Goal: Transaction & Acquisition: Purchase product/service

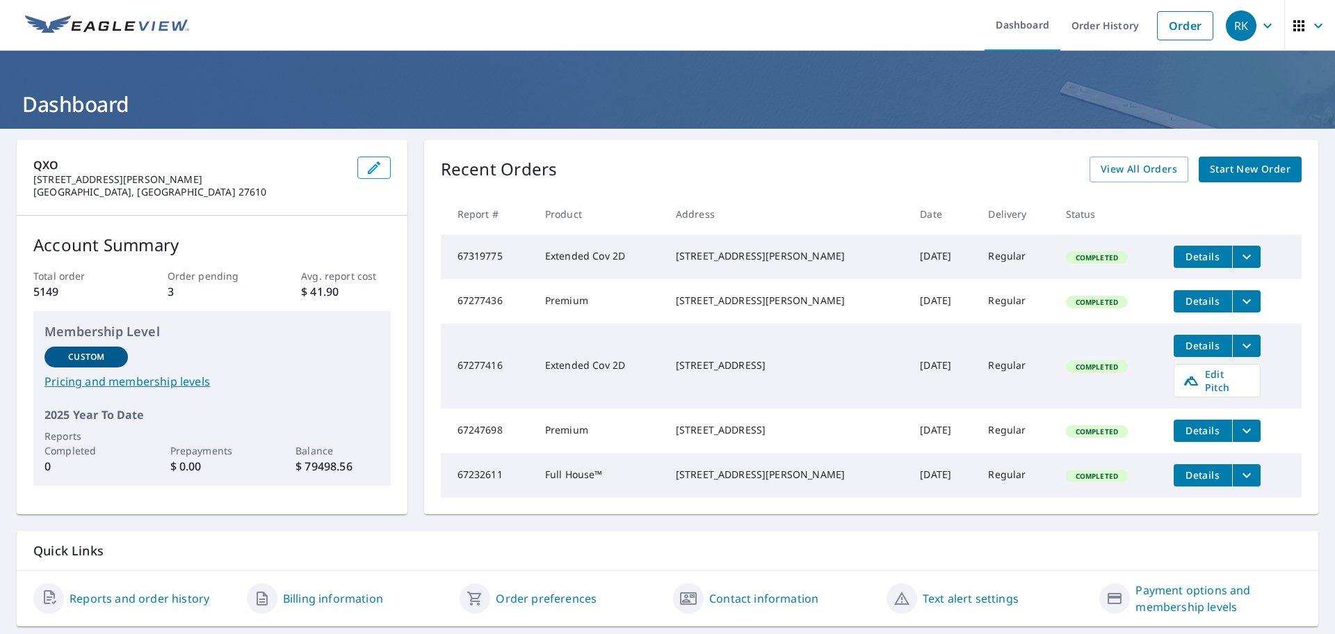
click at [1219, 176] on span "Start New Order" at bounding box center [1250, 169] width 81 height 17
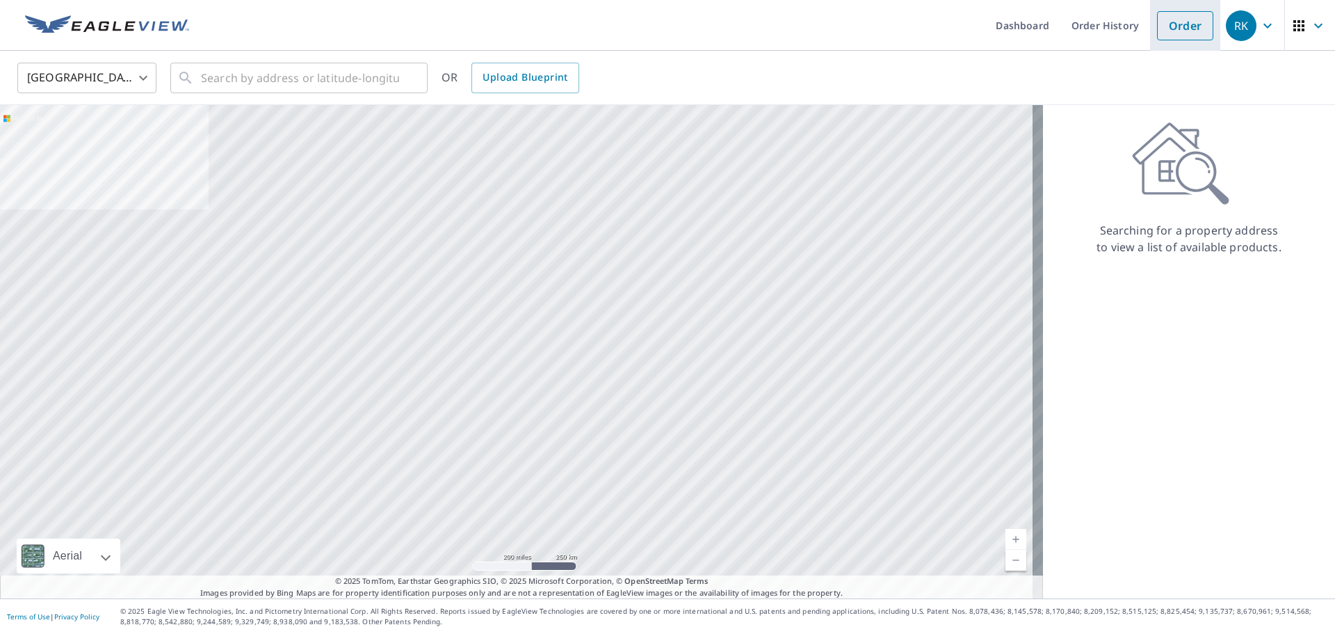
click at [1176, 30] on link "Order" at bounding box center [1185, 25] width 56 height 29
click at [1168, 27] on link "Order" at bounding box center [1185, 25] width 56 height 29
click at [117, 15] on img at bounding box center [107, 25] width 164 height 21
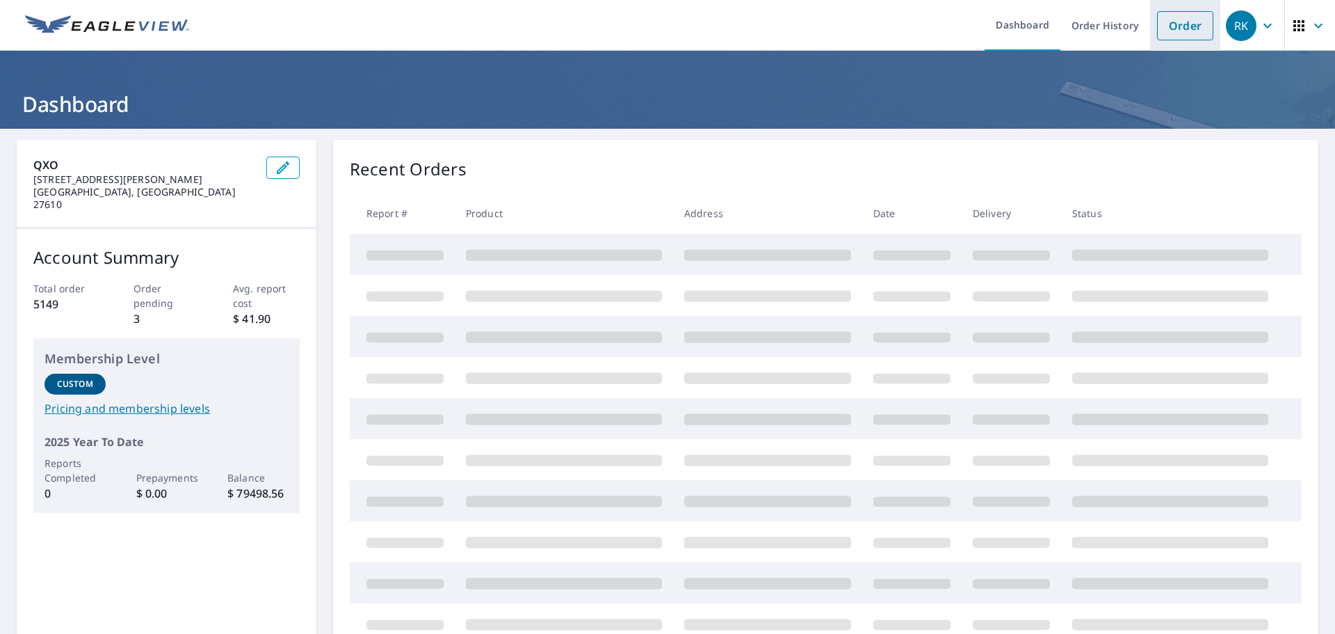
click at [1173, 31] on link "Order" at bounding box center [1185, 25] width 56 height 29
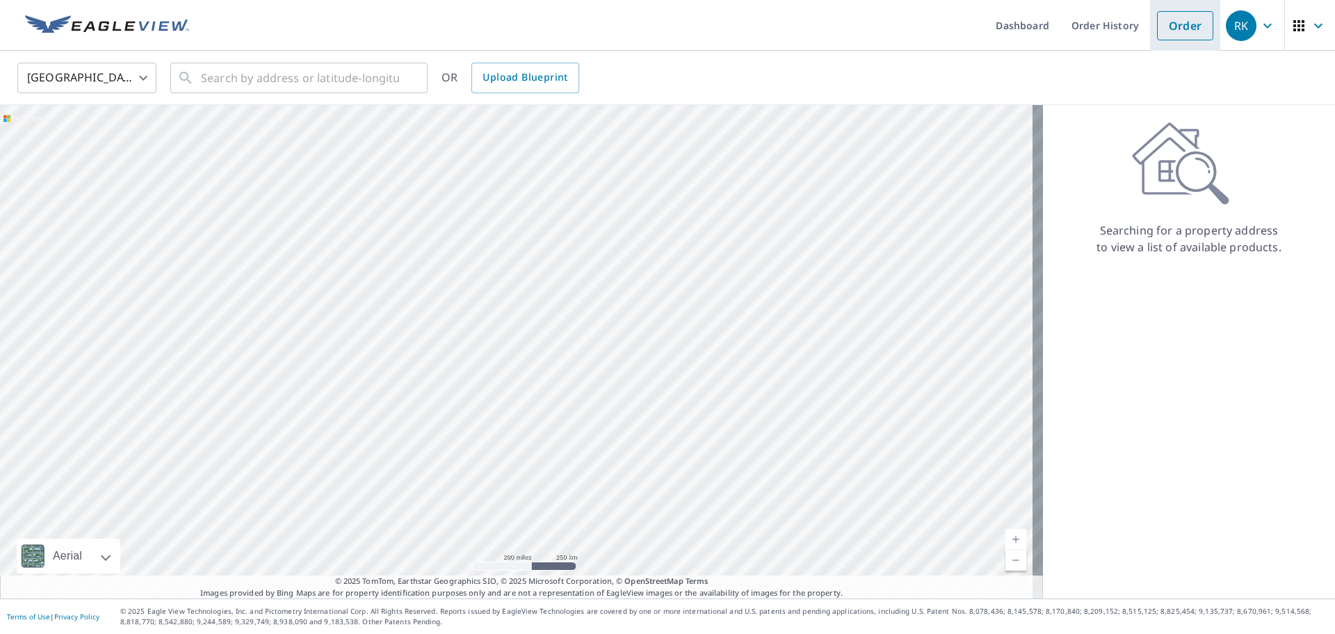
click at [1175, 29] on link "Order" at bounding box center [1185, 25] width 56 height 29
drag, startPoint x: 180, startPoint y: 82, endPoint x: 228, endPoint y: 65, distance: 51.0
click at [195, 77] on div "​" at bounding box center [298, 78] width 257 height 31
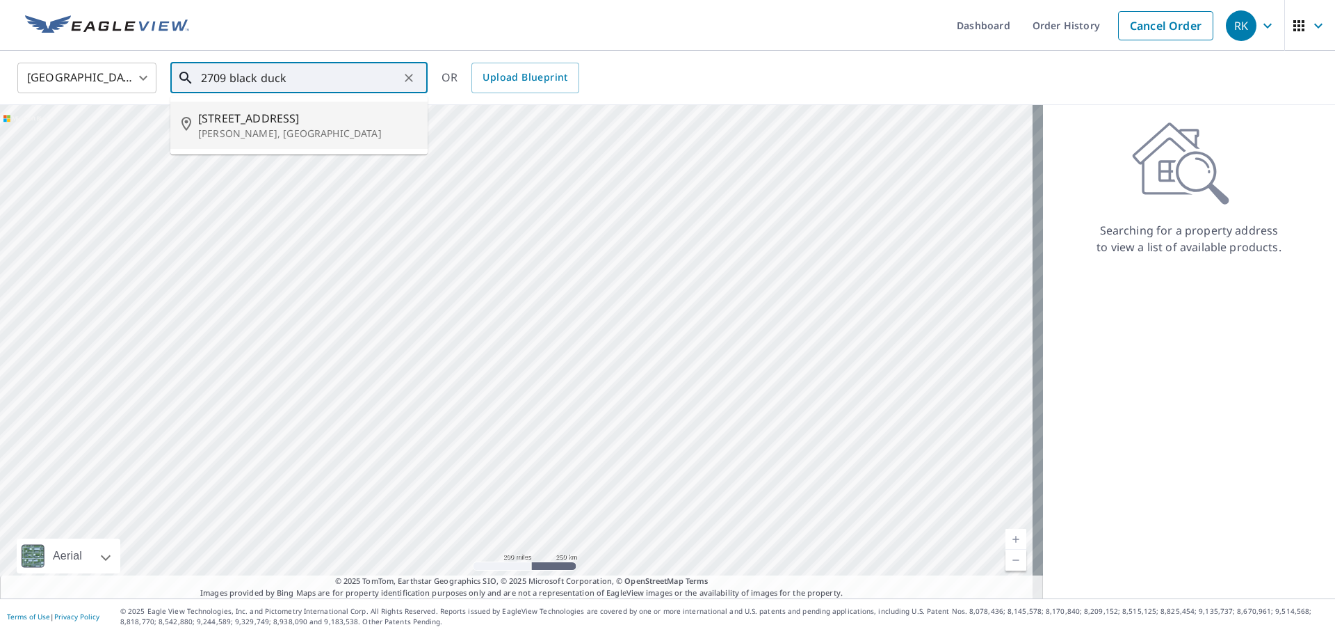
click at [268, 124] on span "[STREET_ADDRESS]" at bounding box center [307, 118] width 218 height 17
type input "[STREET_ADDRESS]"
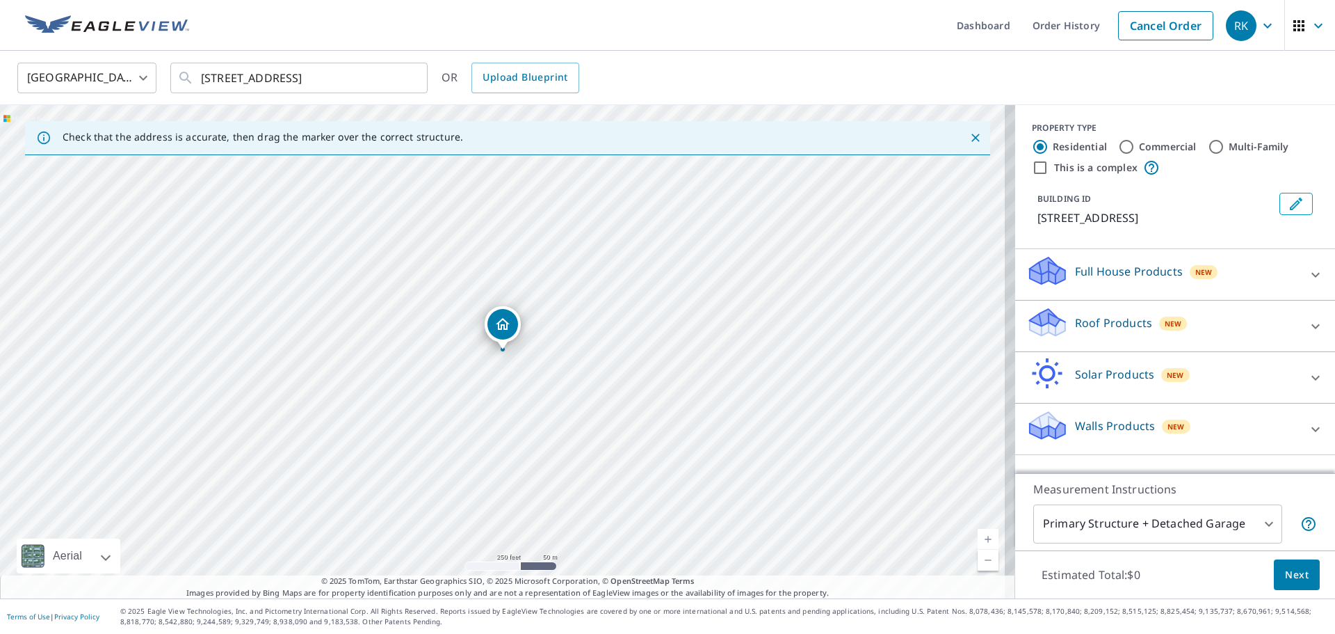
click at [1097, 331] on p "Roof Products" at bounding box center [1113, 322] width 77 height 17
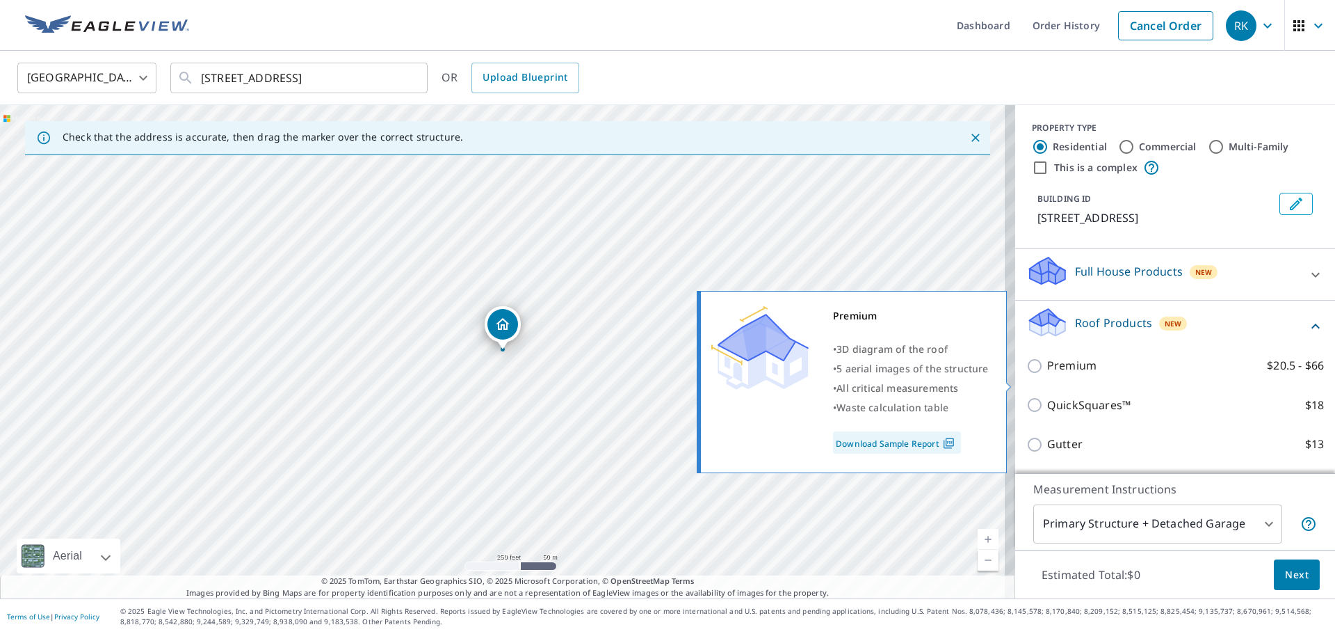
click at [1061, 374] on p "Premium" at bounding box center [1071, 365] width 49 height 17
click at [1047, 374] on input "Premium $20.5 - $66" at bounding box center [1037, 365] width 21 height 17
checkbox input "true"
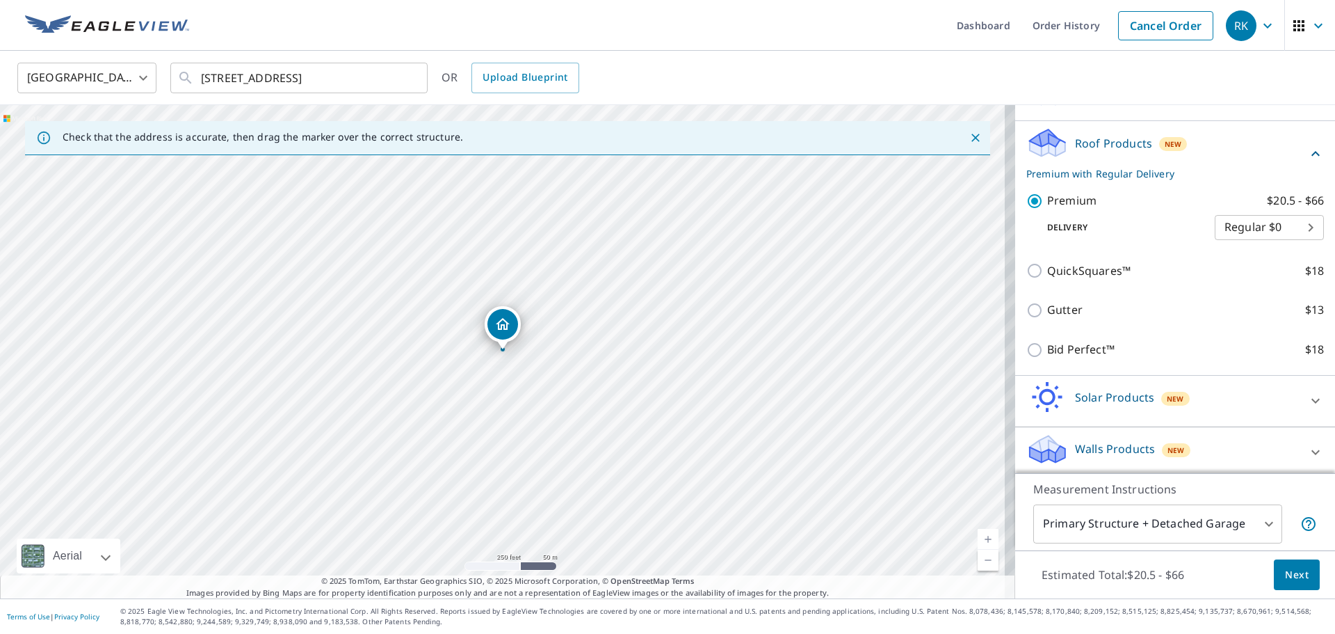
scroll to position [202, 0]
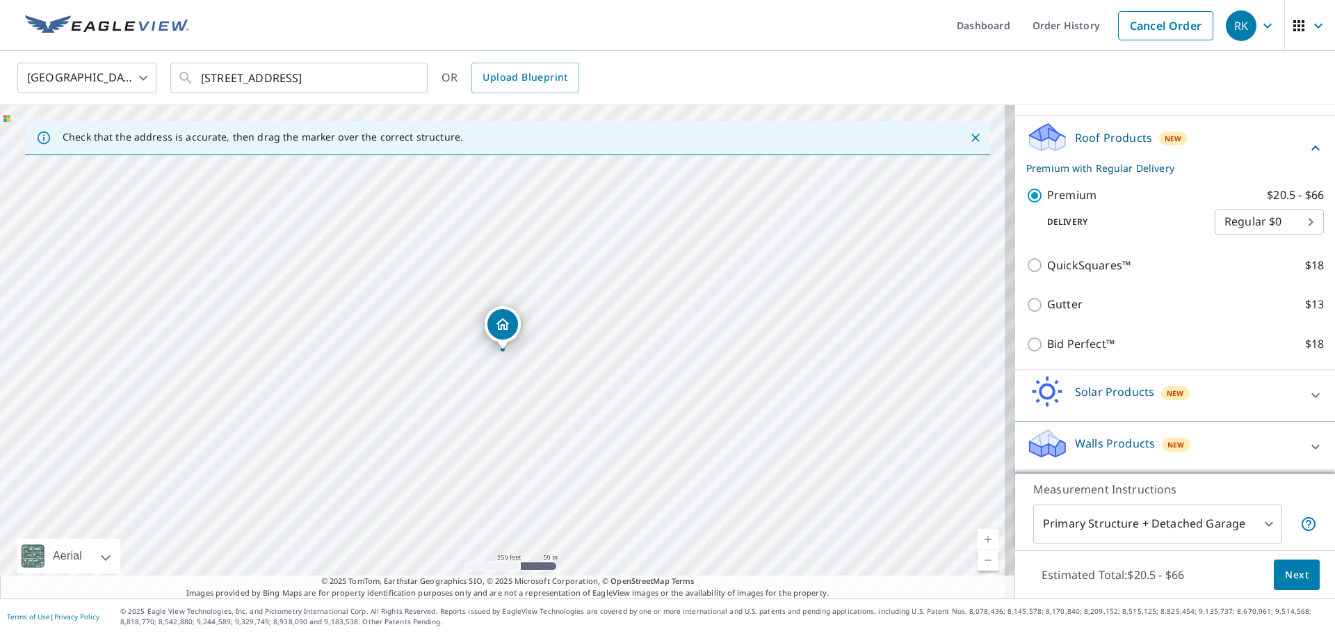
click at [1285, 571] on span "Next" at bounding box center [1297, 574] width 24 height 17
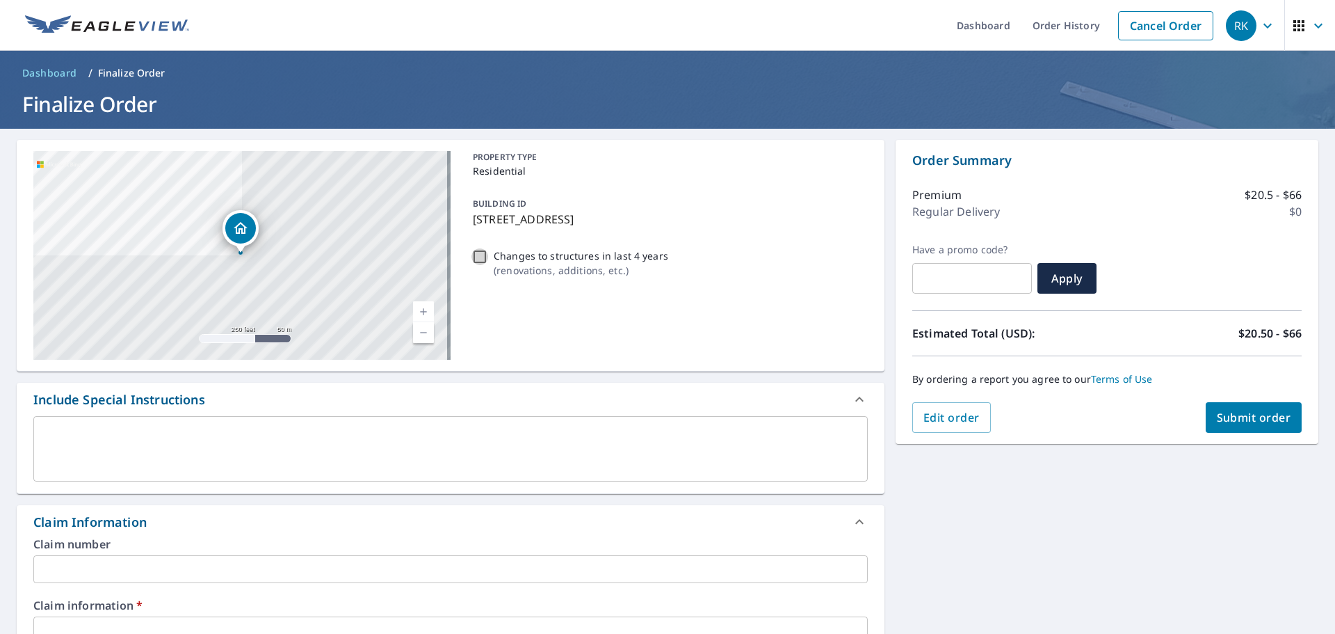
click at [473, 255] on input "Changes to structures in last 4 years ( renovations, additions, etc. )" at bounding box center [480, 256] width 17 height 17
checkbox input "true"
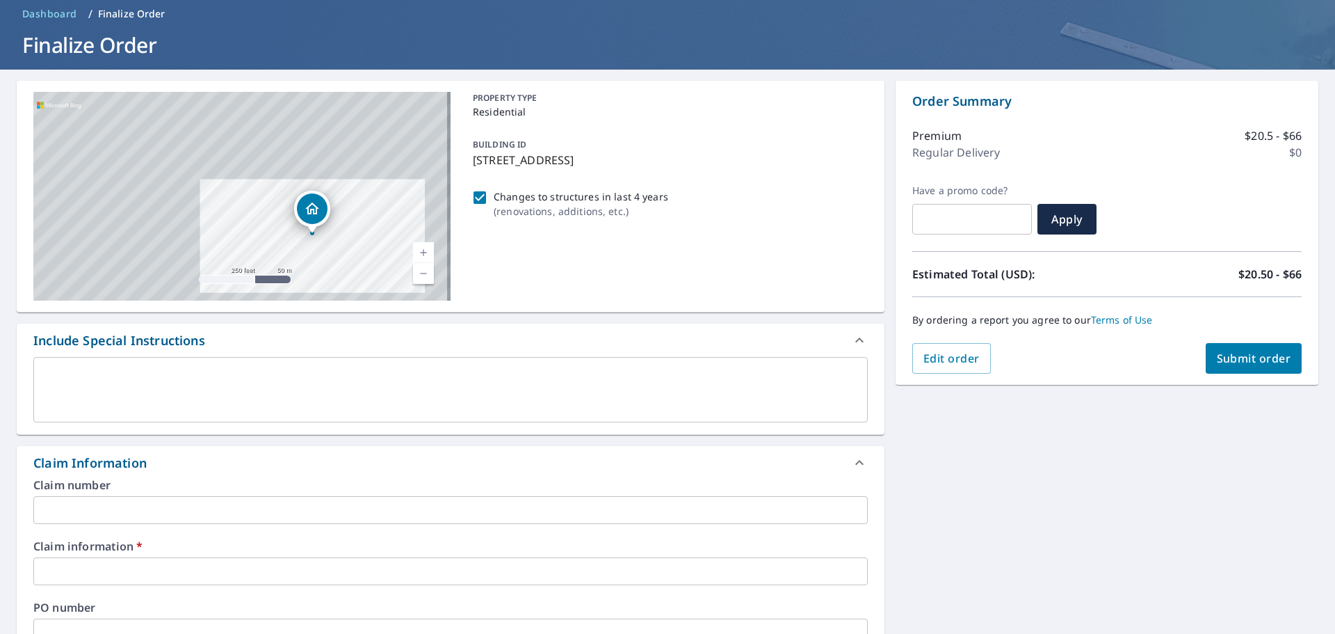
scroll to position [139, 0]
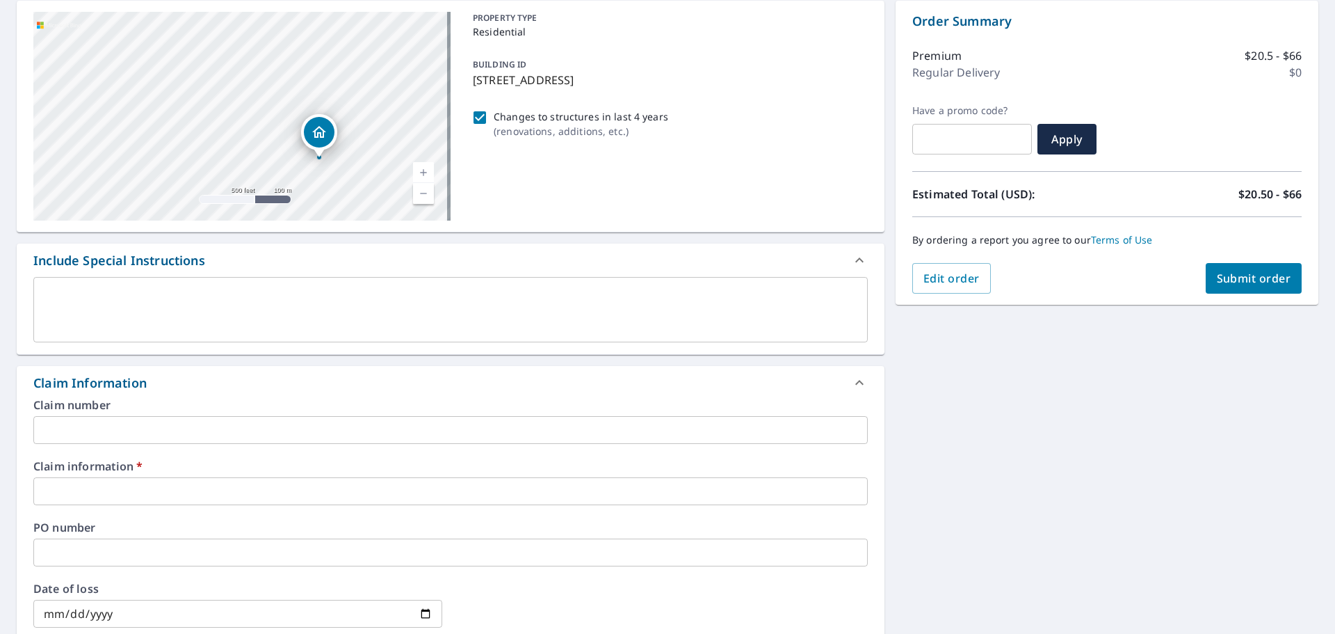
click at [106, 494] on input "text" at bounding box center [450, 491] width 835 height 28
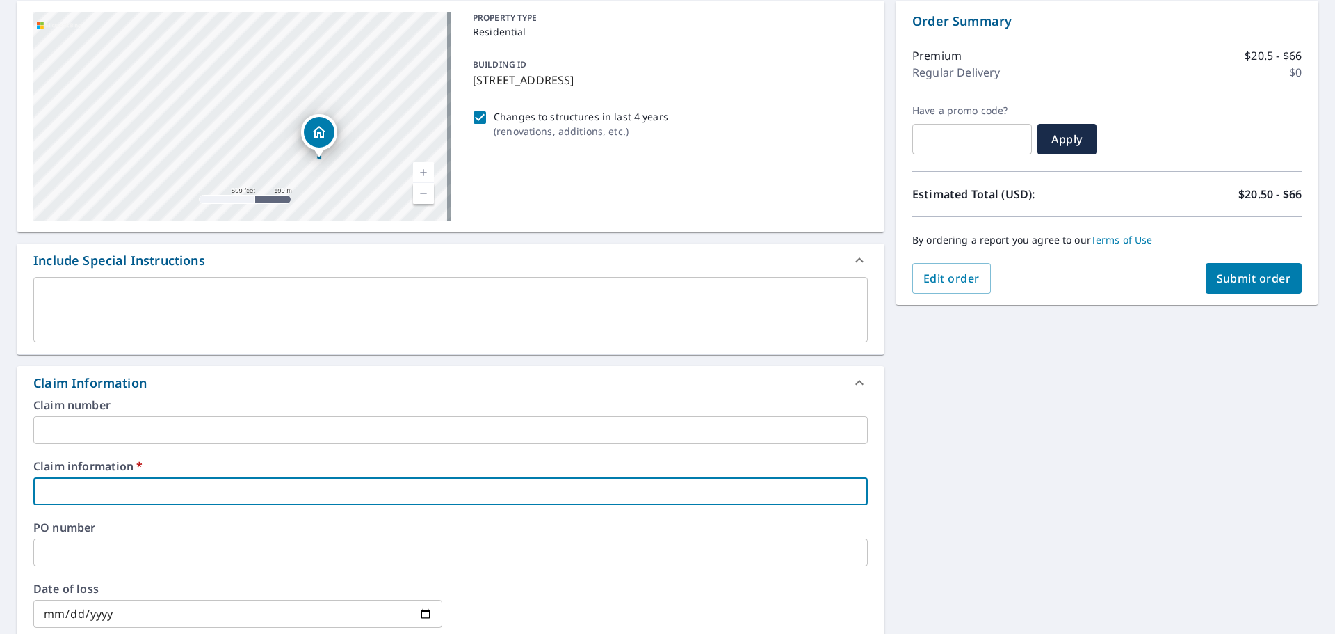
type input "[GEOGRAPHIC_DATA]"
checkbox input "true"
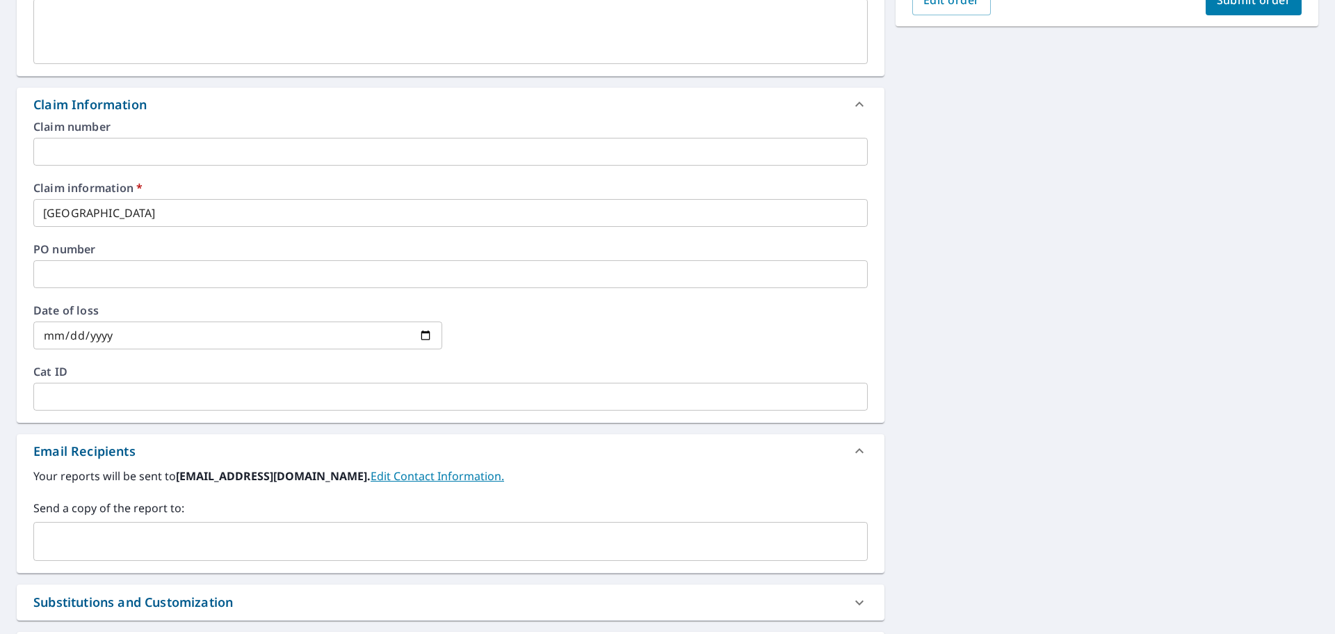
scroll to position [487, 0]
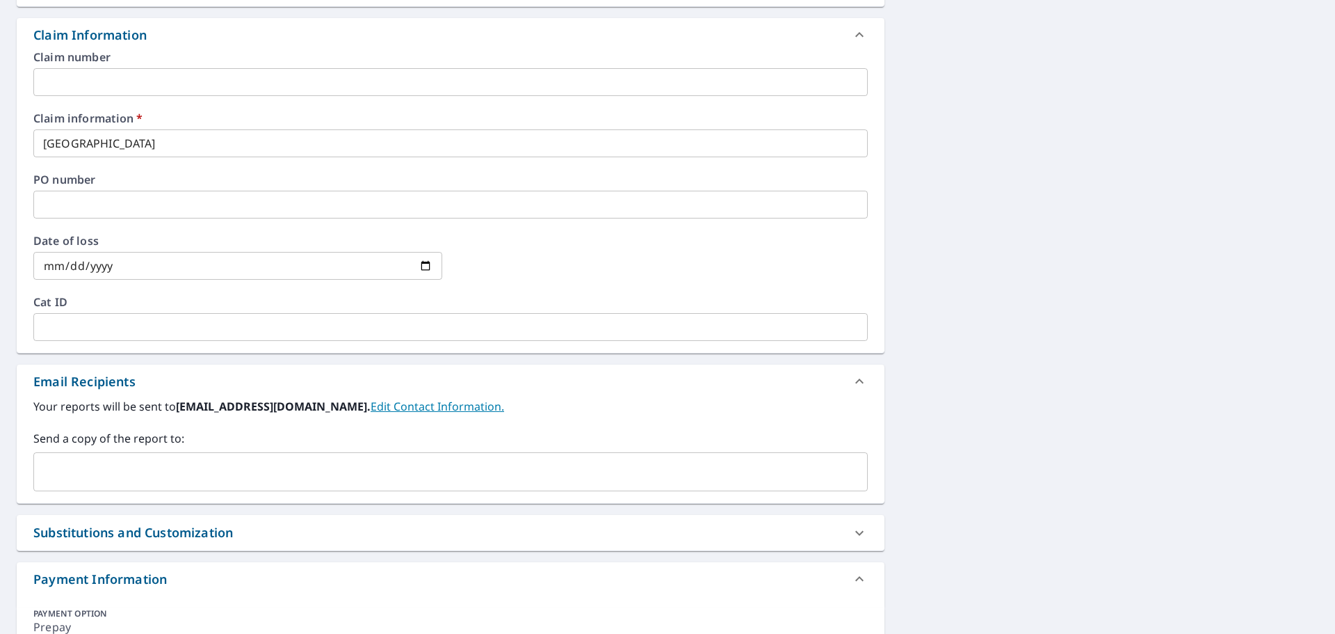
click at [182, 478] on input "text" at bounding box center [440, 471] width 801 height 26
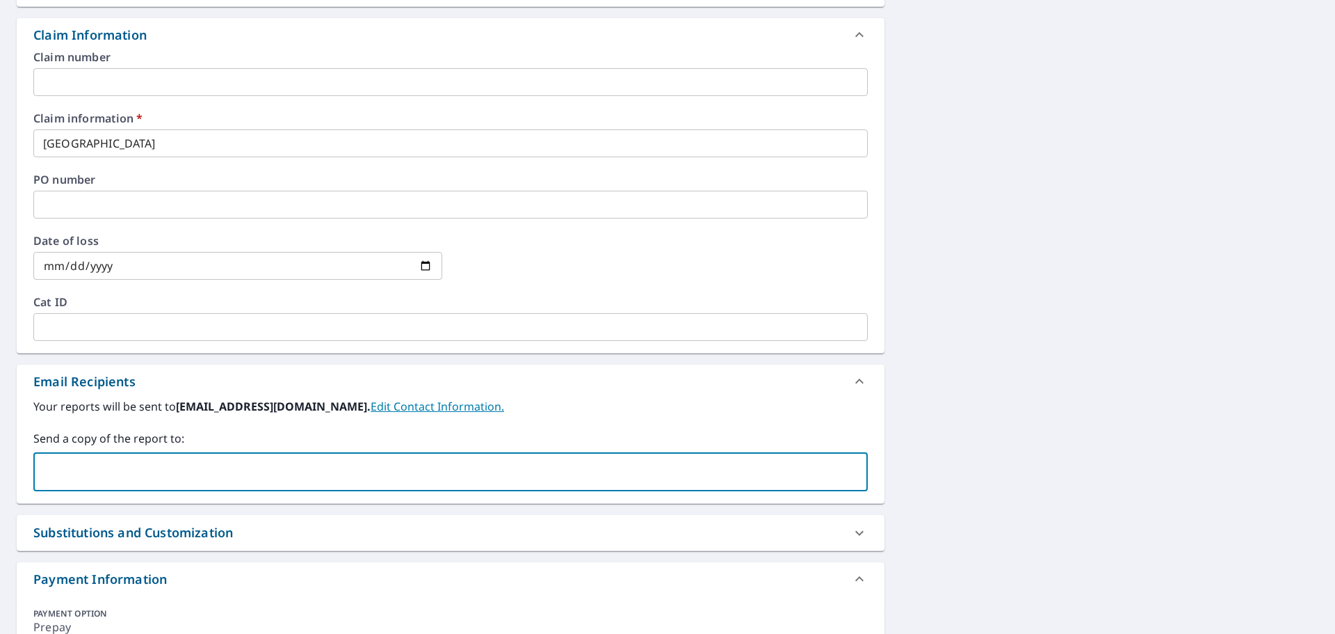
paste input "[PERSON_NAME][EMAIL_ADDRESS][PERSON_NAME][DOMAIN_NAME]"
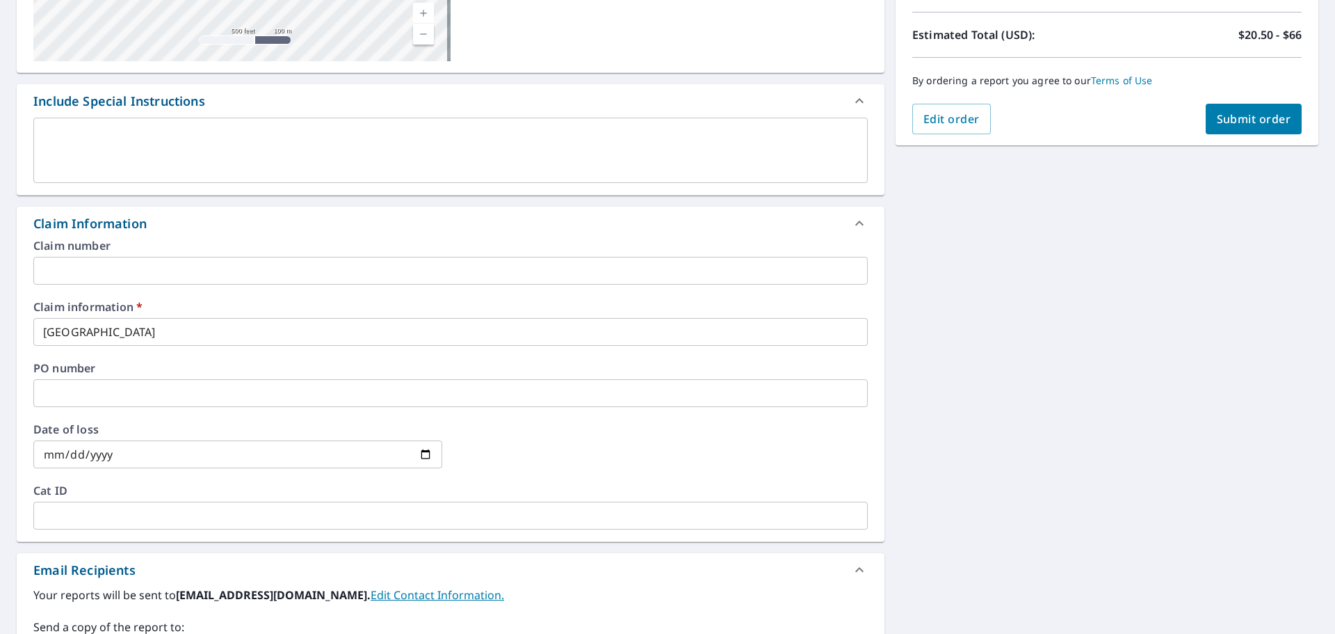
scroll to position [103, 0]
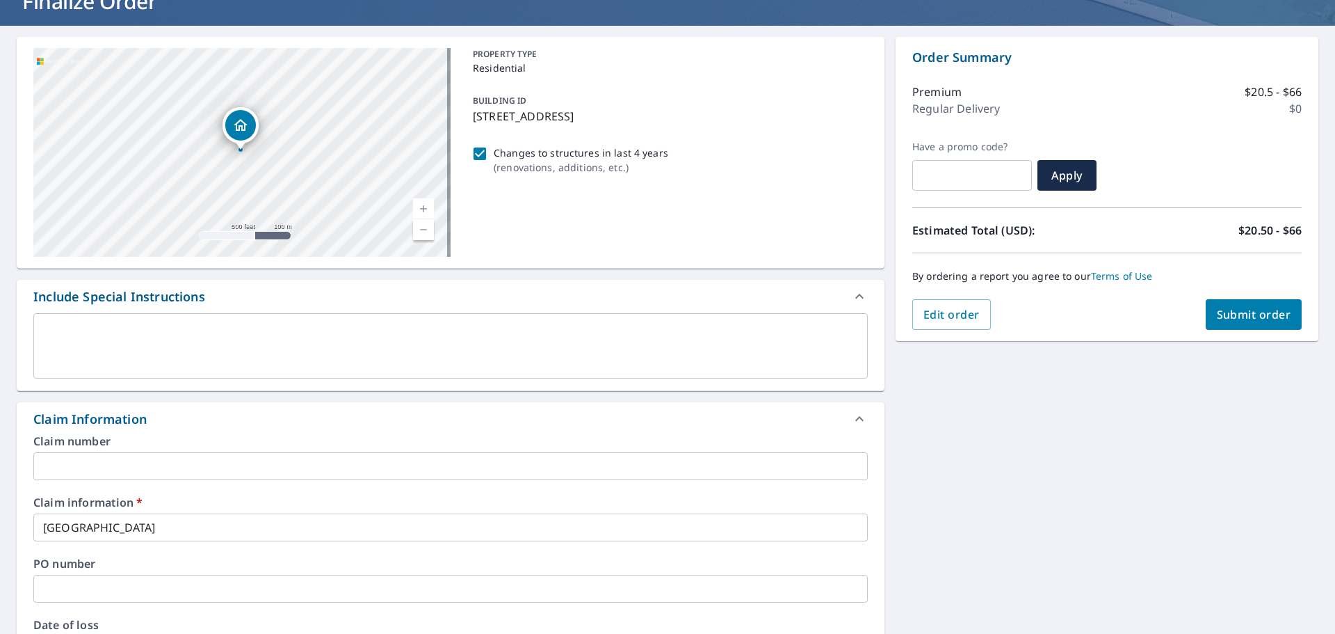
type input "[PERSON_NAME][EMAIL_ADDRESS][PERSON_NAME][DOMAIN_NAME]"
click at [1246, 315] on span "Submit order" at bounding box center [1254, 314] width 74 height 15
checkbox input "true"
